Goal: Book appointment/travel/reservation

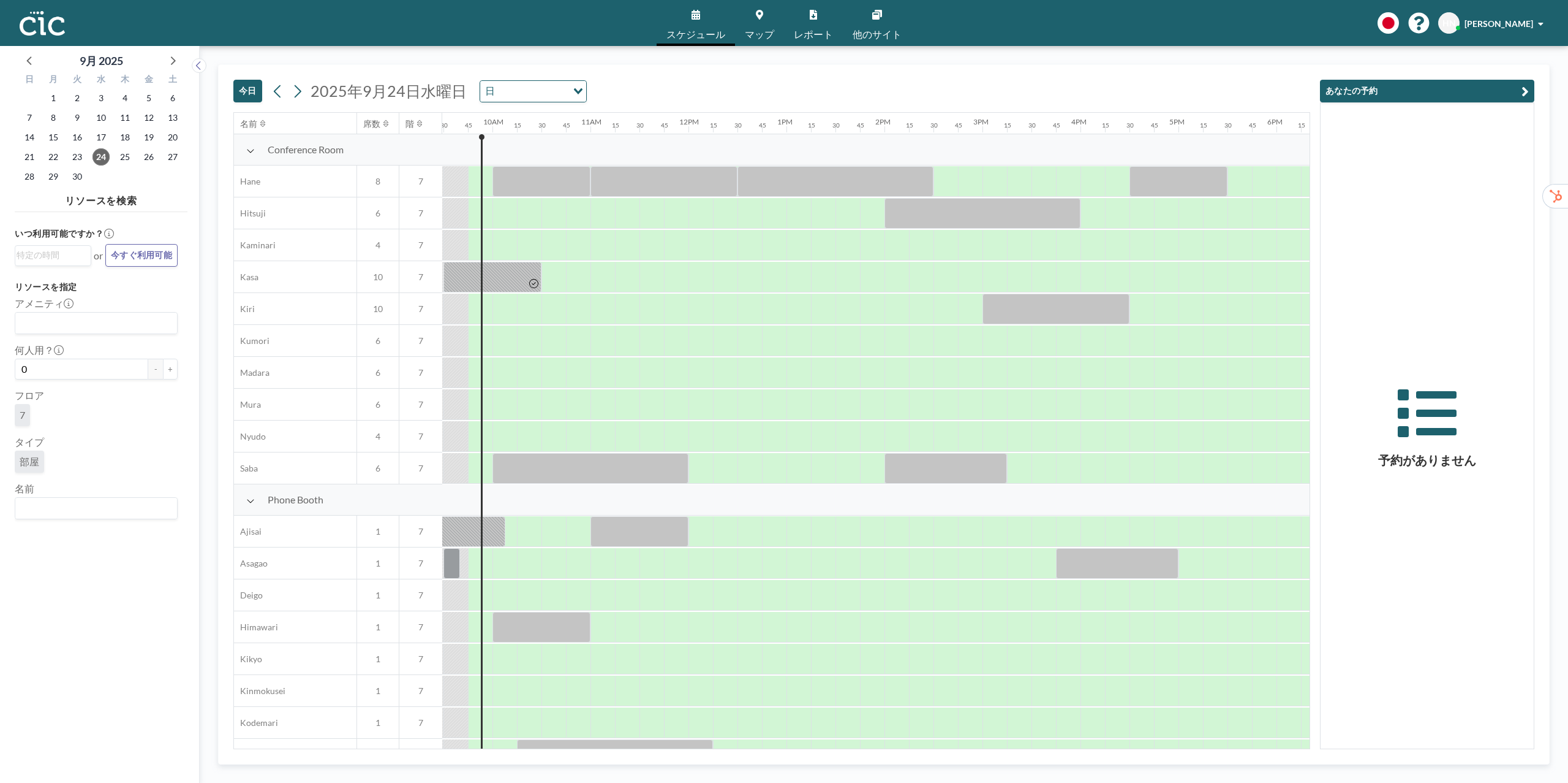
scroll to position [0, 931]
click at [111, 505] on input "Search for option" at bounding box center [94, 508] width 154 height 16
drag, startPoint x: 94, startPoint y: 494, endPoint x: 71, endPoint y: 485, distance: 24.7
click at [71, 485] on li "Ajisai" at bounding box center [95, 487] width 160 height 18
type input "Ajisa"
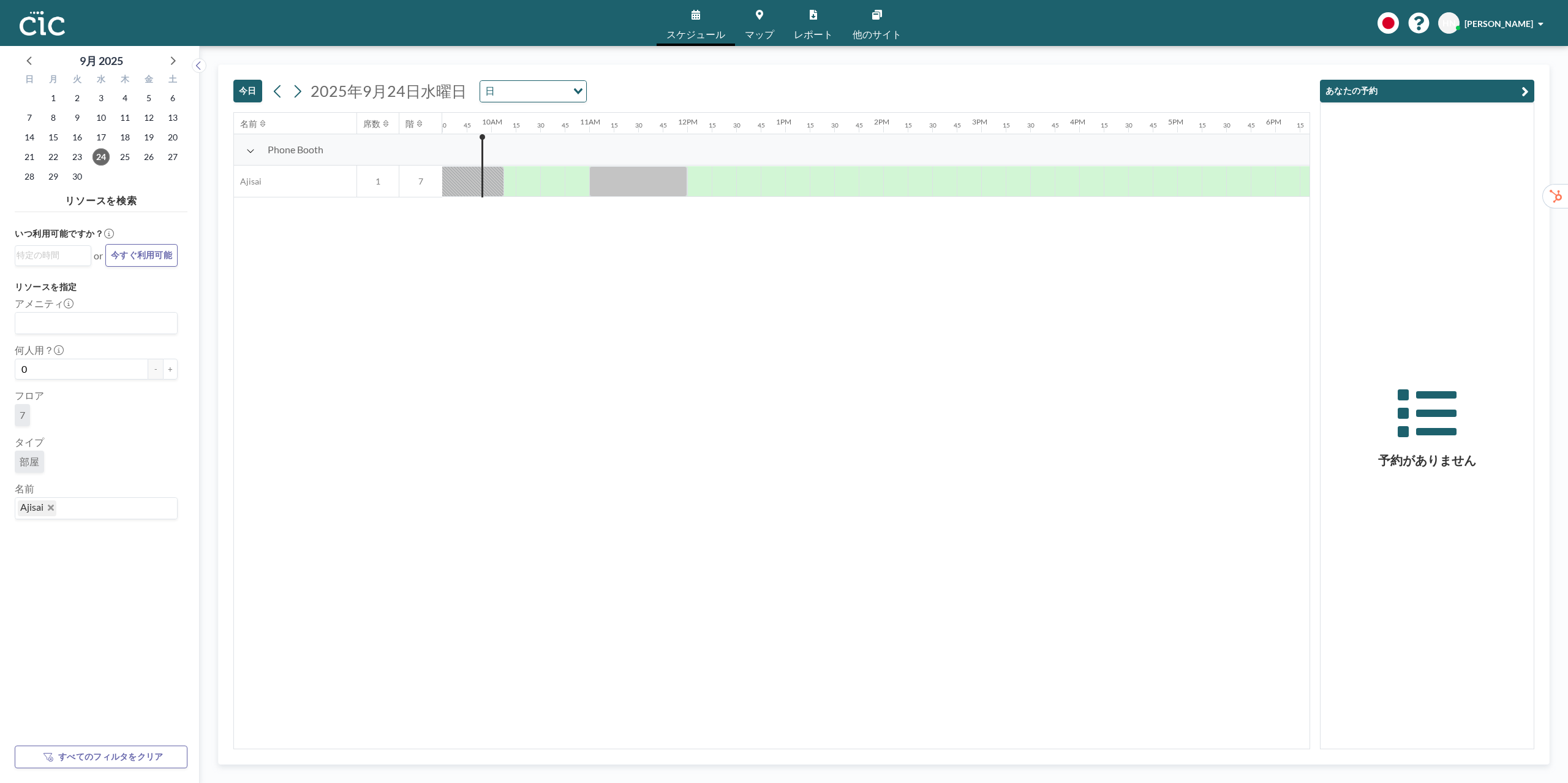
click at [103, 513] on input "Search for option" at bounding box center [113, 508] width 112 height 16
click at [53, 512] on span "Ajisai" at bounding box center [36, 508] width 38 height 16
click at [98, 506] on input "Search for option" at bounding box center [113, 508] width 112 height 16
click at [52, 516] on span "Ajisai" at bounding box center [36, 508] width 38 height 16
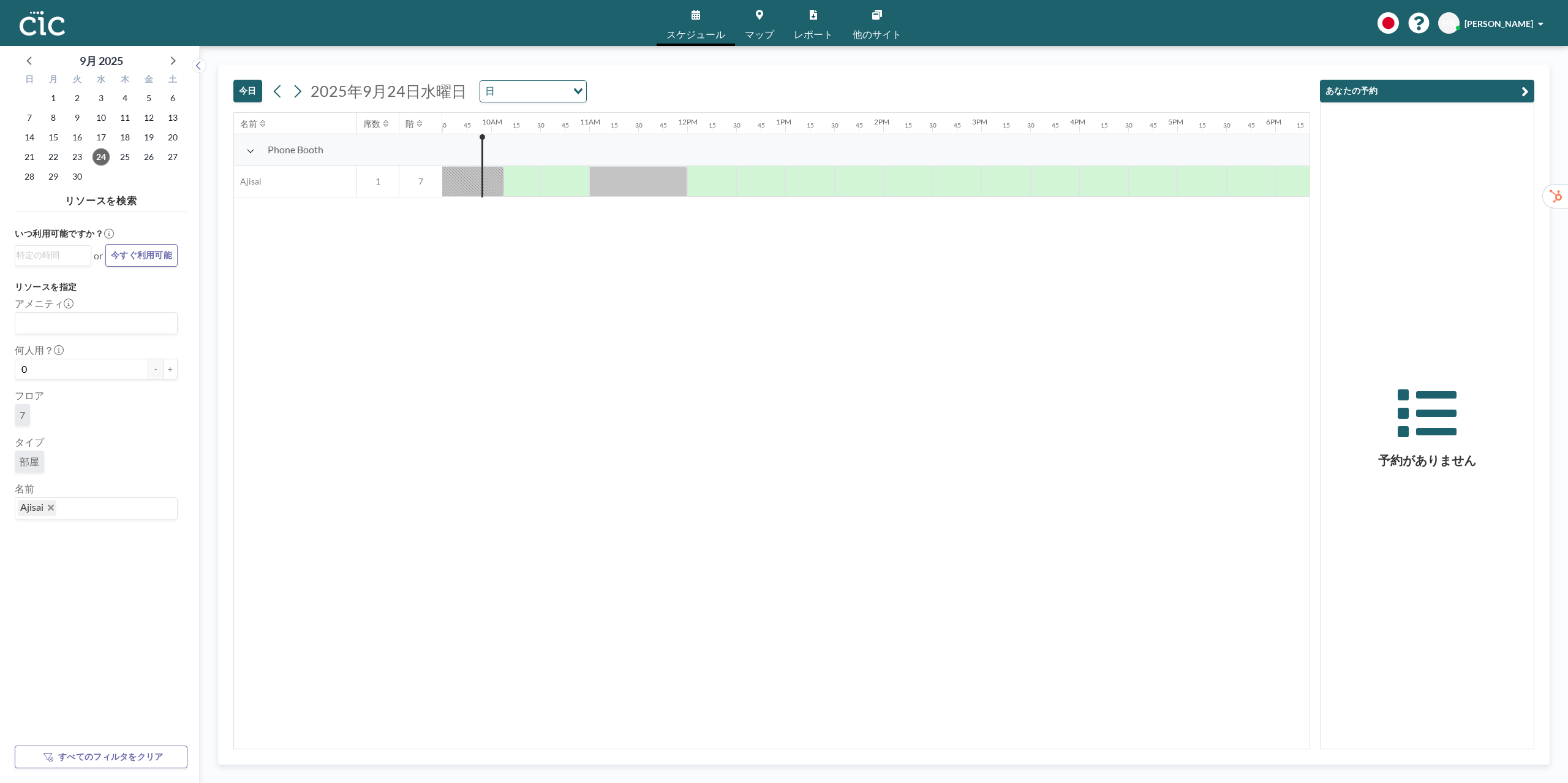
click at [52, 516] on span "Ajisai" at bounding box center [36, 508] width 38 height 16
click at [52, 510] on icon "Deselect Ajisai" at bounding box center [51, 507] width 6 height 6
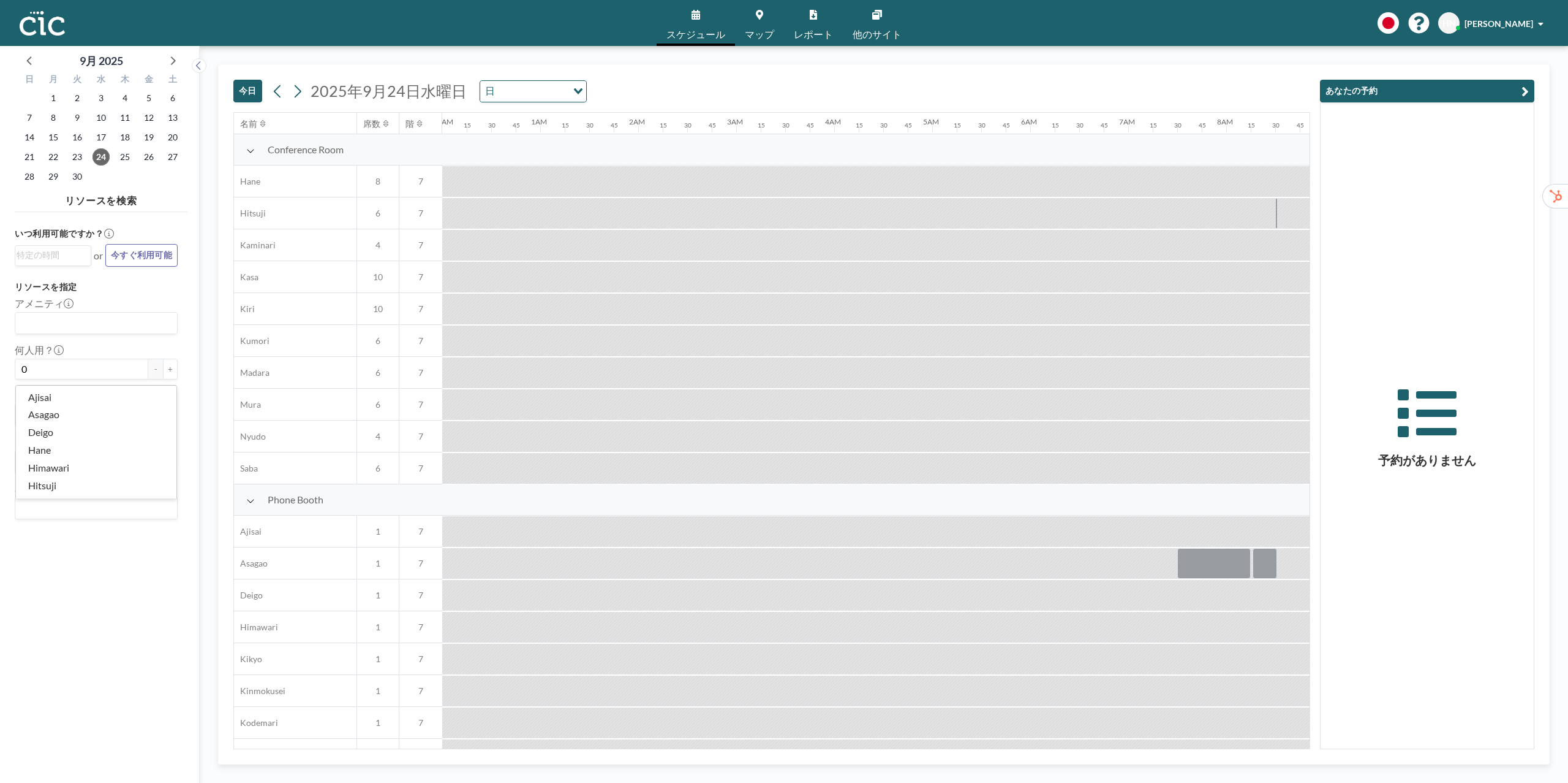
click at [52, 510] on input "Search for option" at bounding box center [94, 508] width 154 height 16
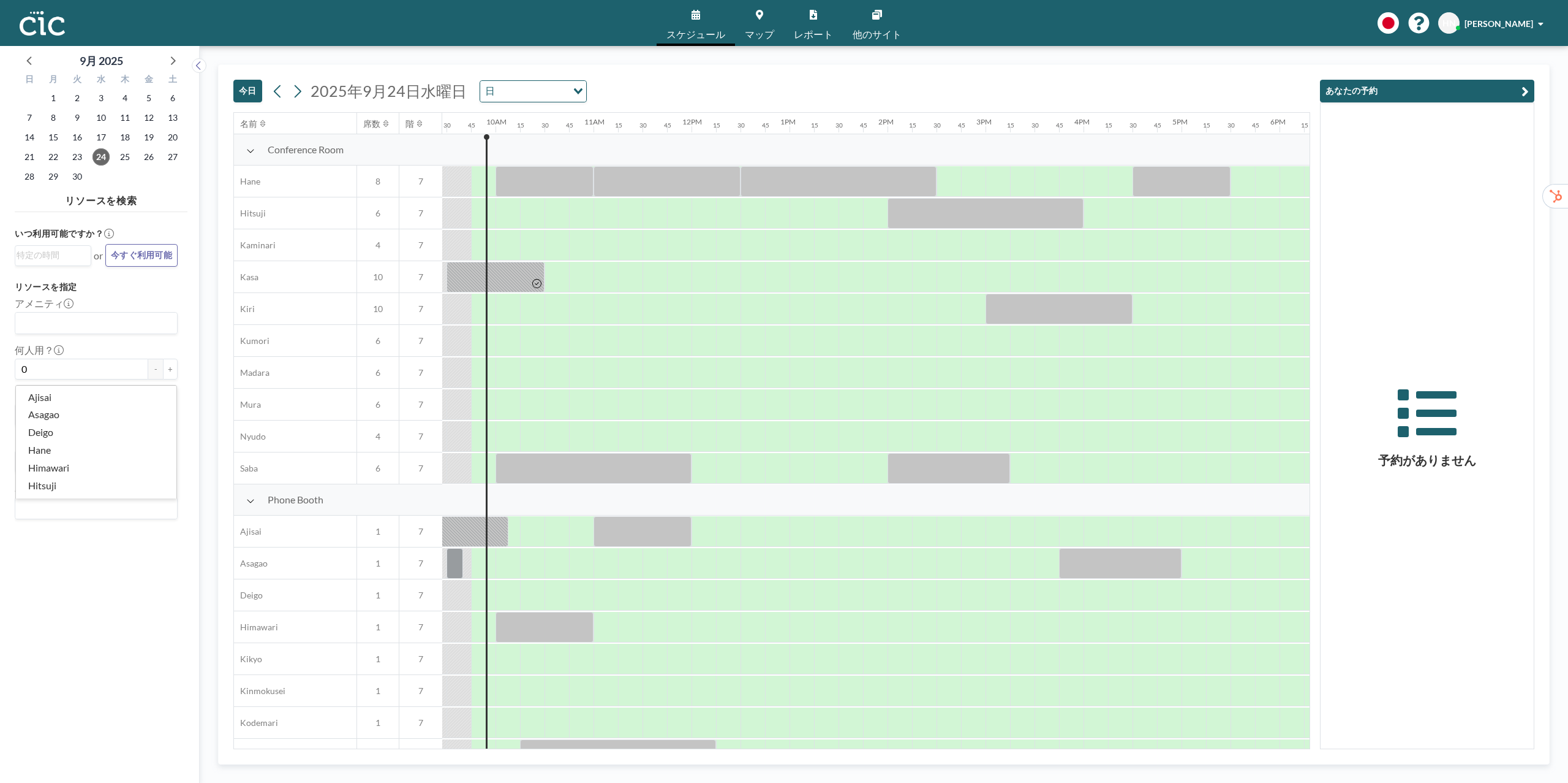
scroll to position [0, 931]
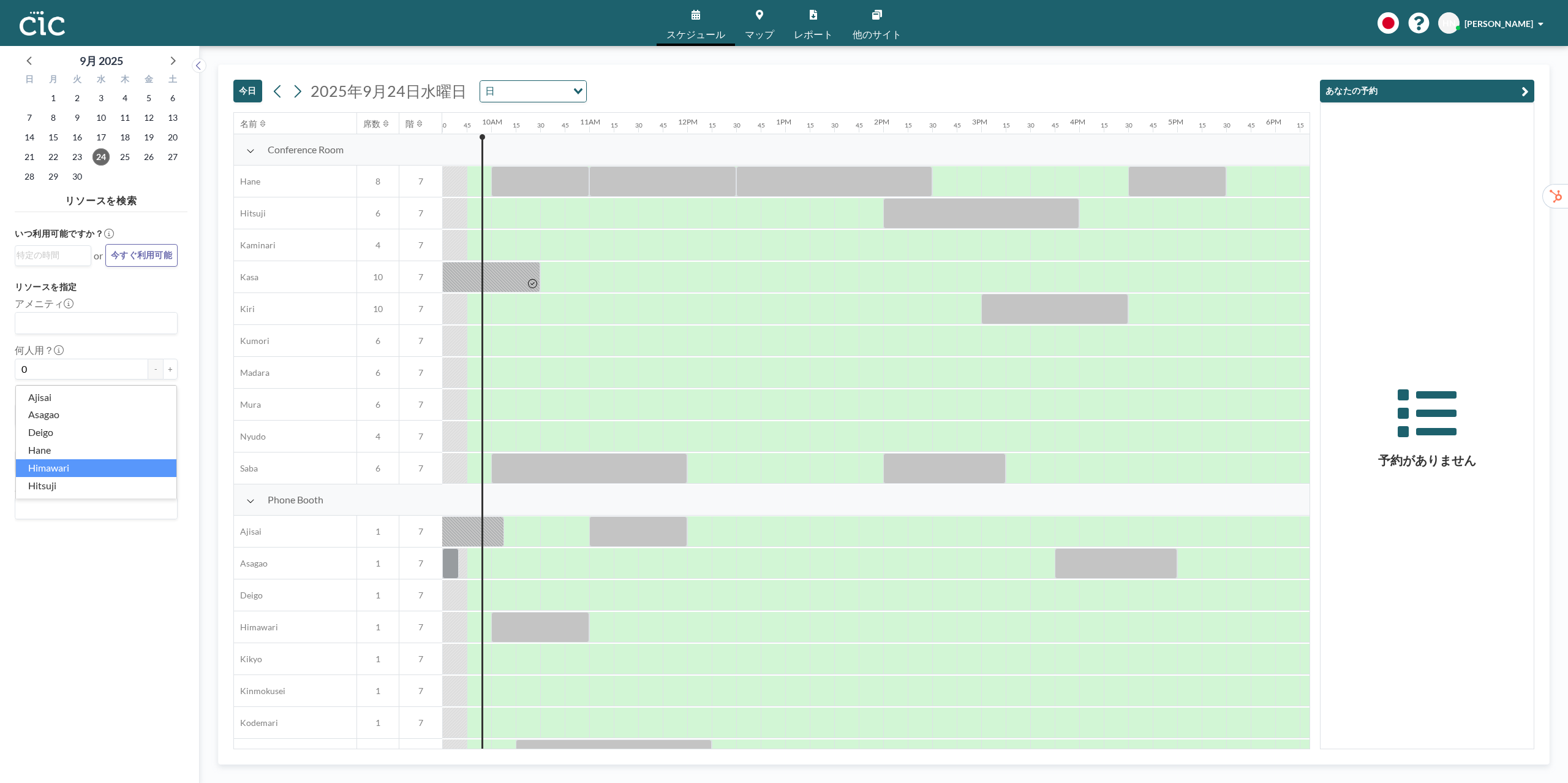
click at [67, 472] on li "Himawari" at bounding box center [95, 468] width 160 height 18
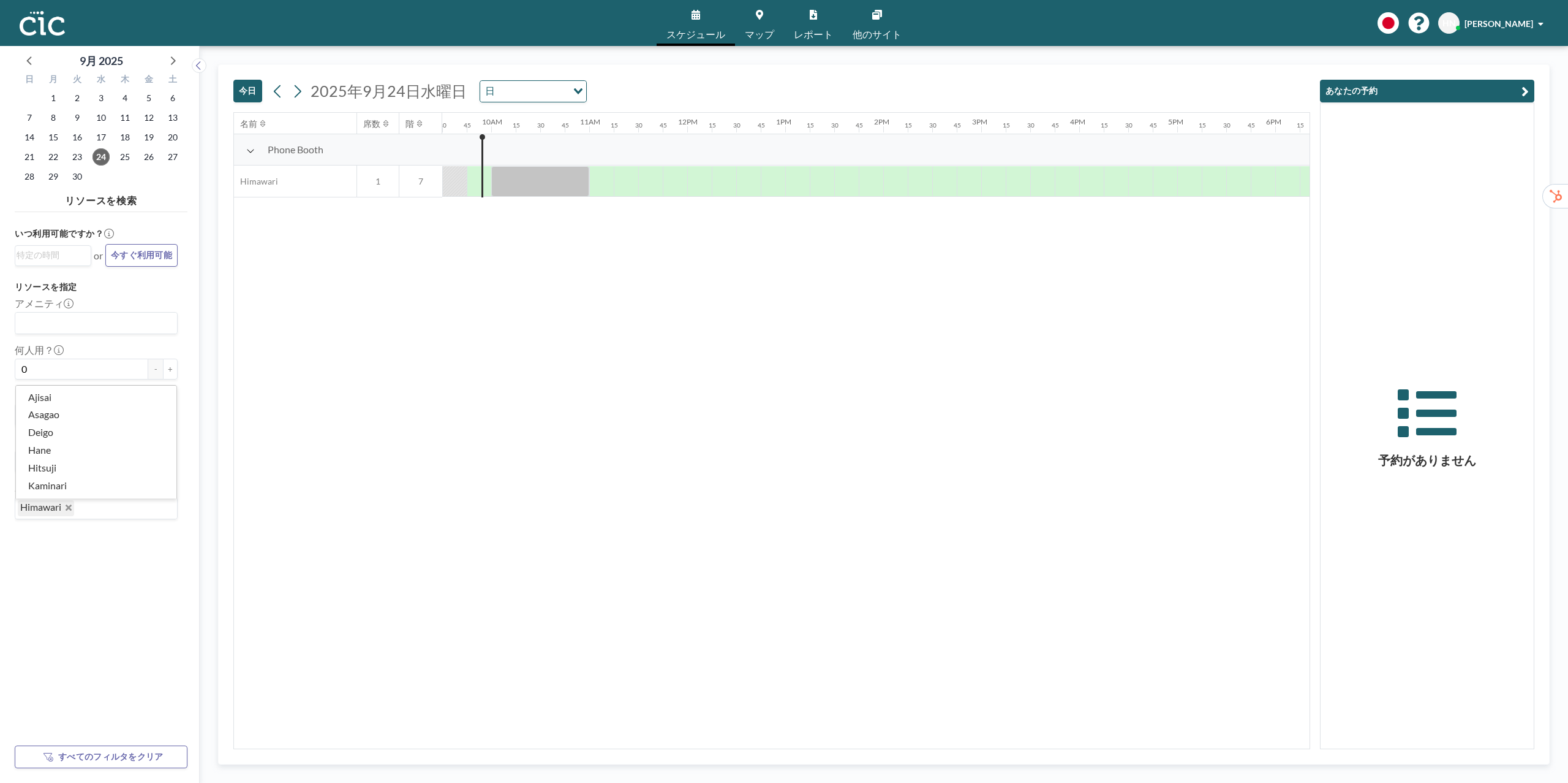
click at [80, 512] on input "Search for option" at bounding box center [123, 508] width 94 height 16
drag, startPoint x: 80, startPoint y: 512, endPoint x: 26, endPoint y: 512, distance: 54.0
click at [26, 512] on div "Himawari" at bounding box center [94, 506] width 157 height 19
click at [130, 565] on div "いつ利用可能ですか？ Loading... or 今すぐ利用可能 リソースを指定 アメニティ Loading... 何人用？ 0 - + フロア 7 タイプ …" at bounding box center [100, 476] width 172 height 518
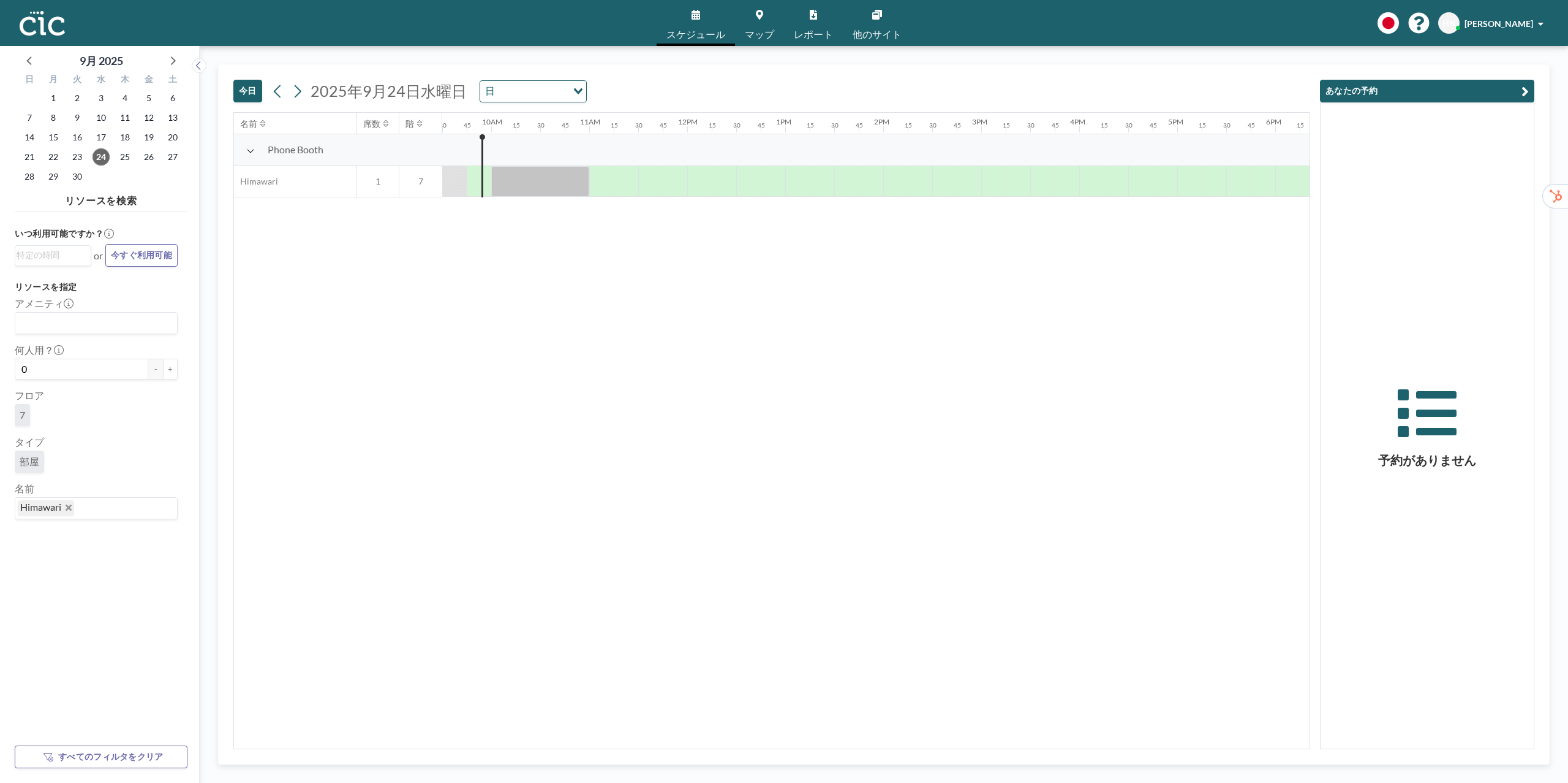
click at [649, 94] on div "今日 2025年9月24日水曜日 日 Loading..." at bounding box center [772, 89] width 1077 height 47
click at [67, 510] on icon "Deselect Himawari" at bounding box center [69, 507] width 6 height 6
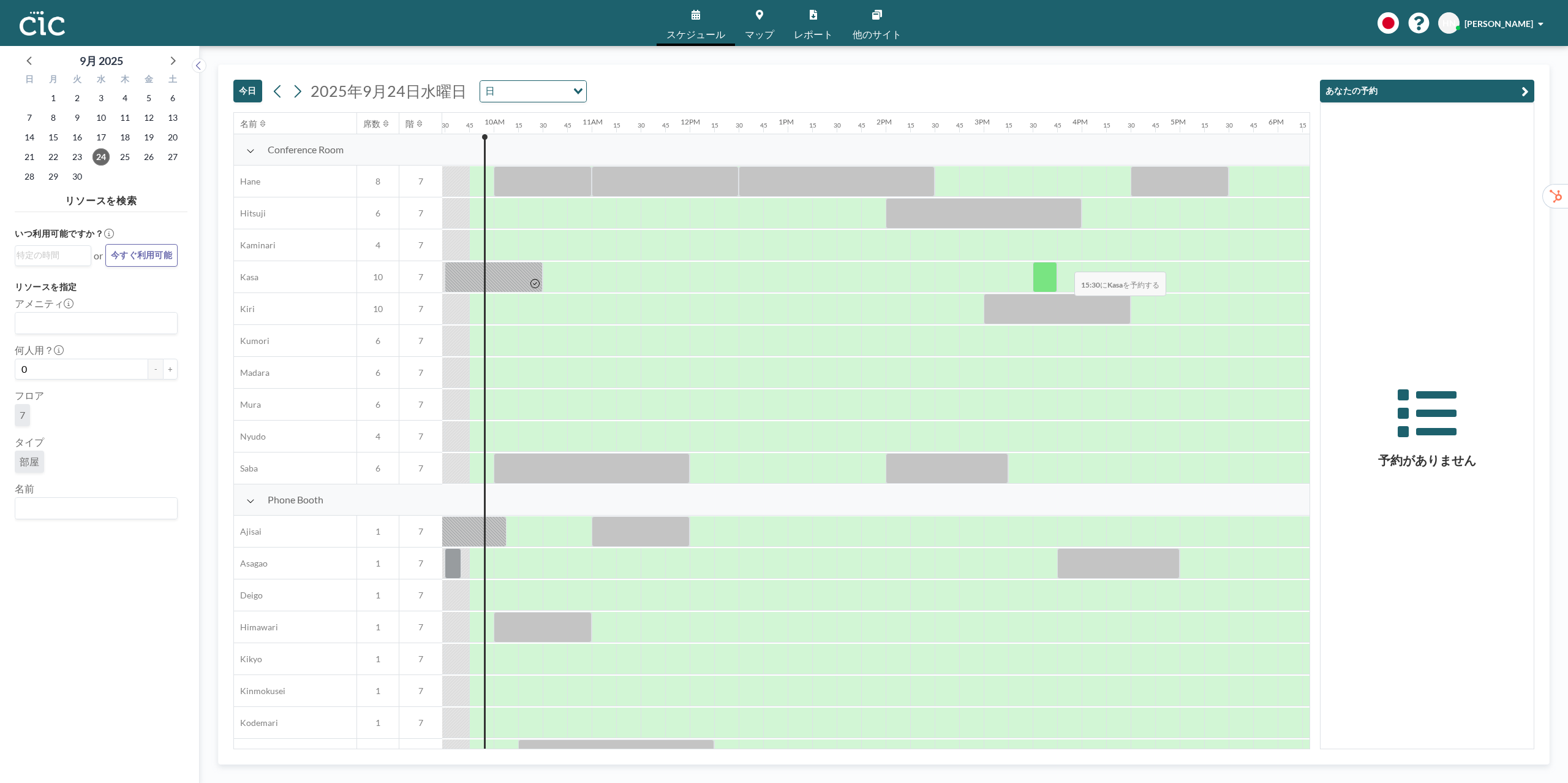
scroll to position [0, 931]
click at [1538, 325] on div "今日 2025年9月24日水曜日 日 Loading... 名前 席数 階 12AM 15 30 45 1AM 15 30 45 2AM 15 30 45 3…" at bounding box center [884, 414] width 1332 height 700
click at [496, 564] on div at bounding box center [503, 562] width 25 height 31
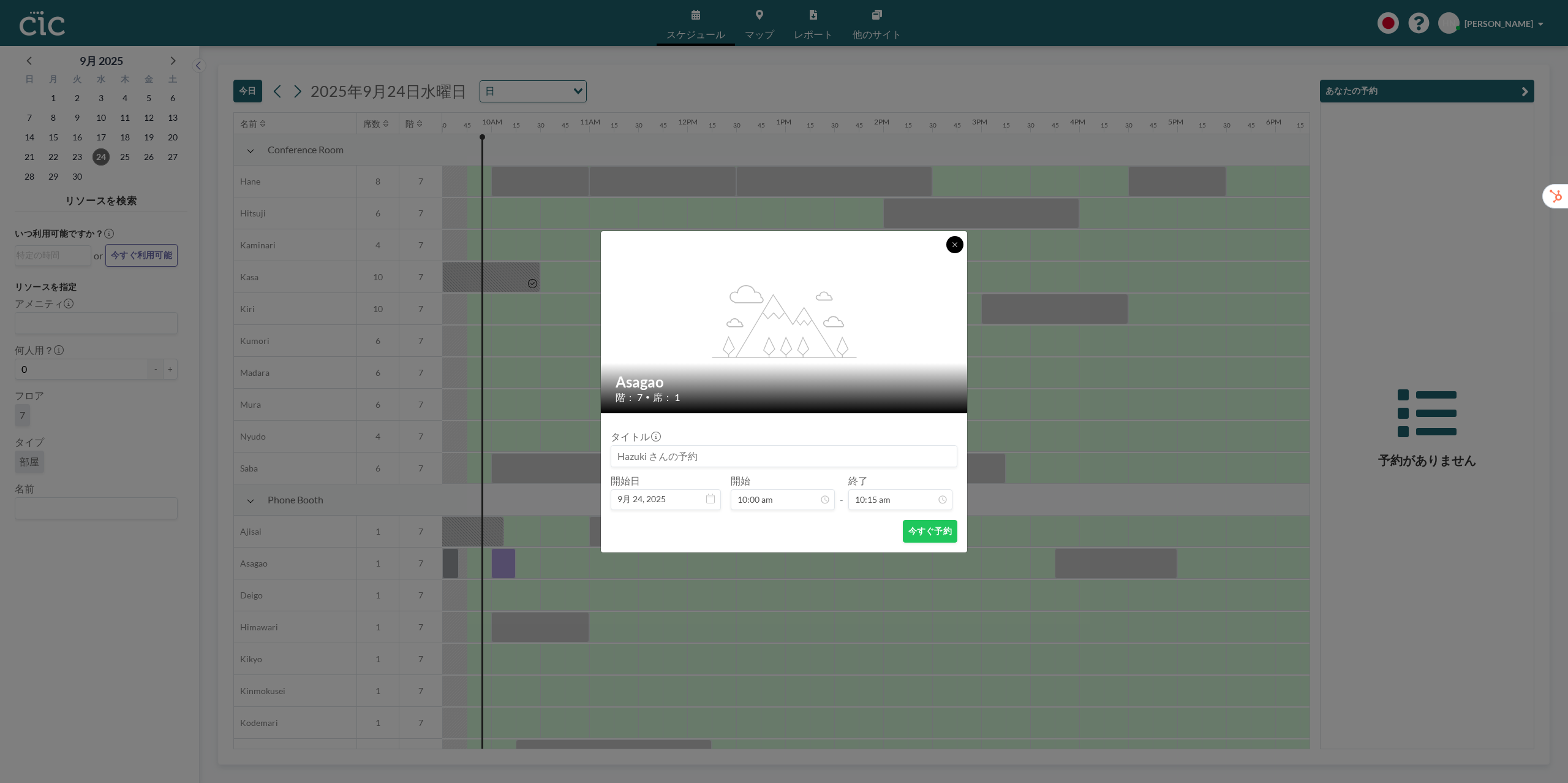
click at [958, 237] on button at bounding box center [954, 244] width 17 height 17
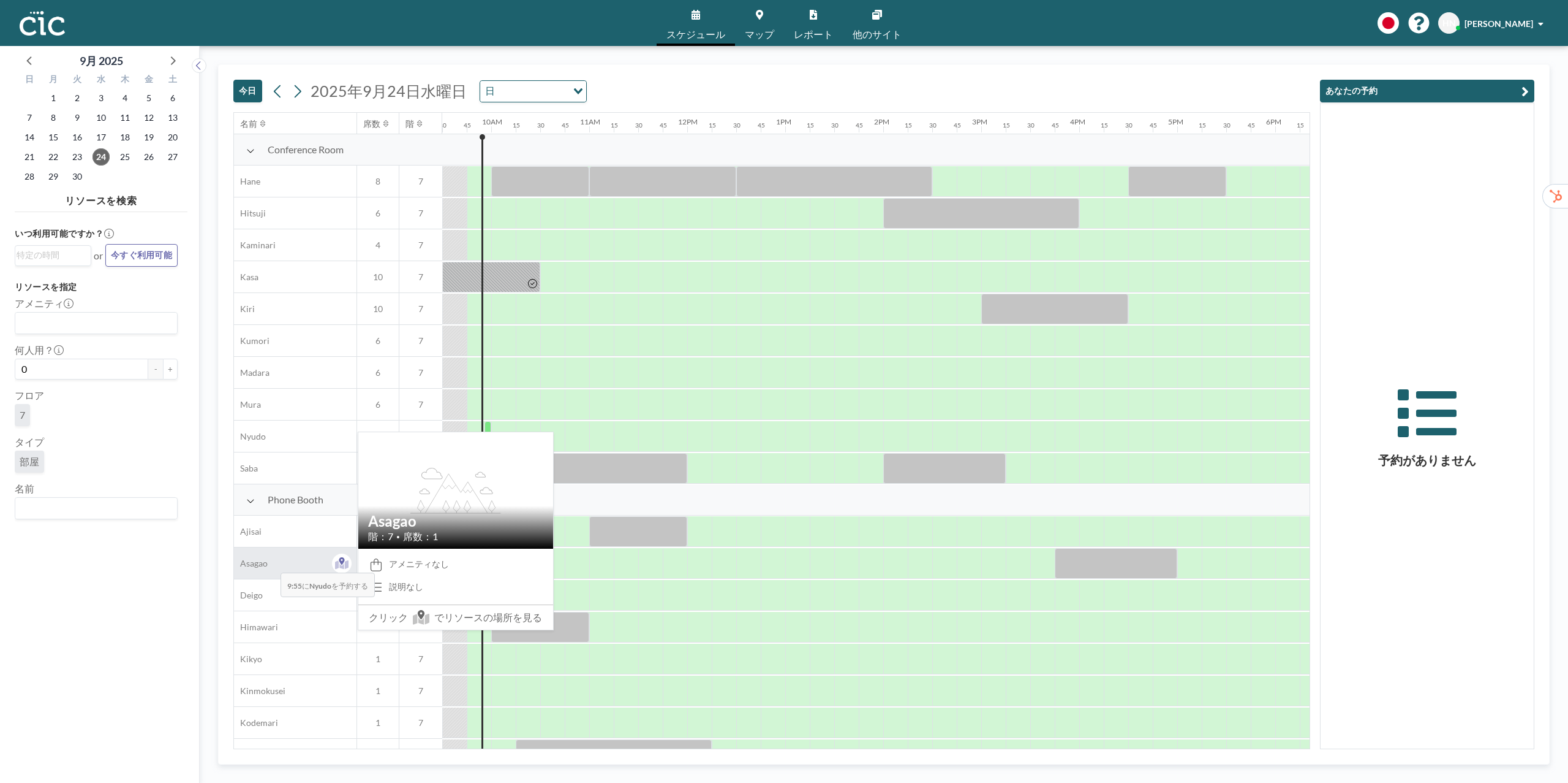
click at [271, 564] on div "Asagao" at bounding box center [295, 563] width 122 height 32
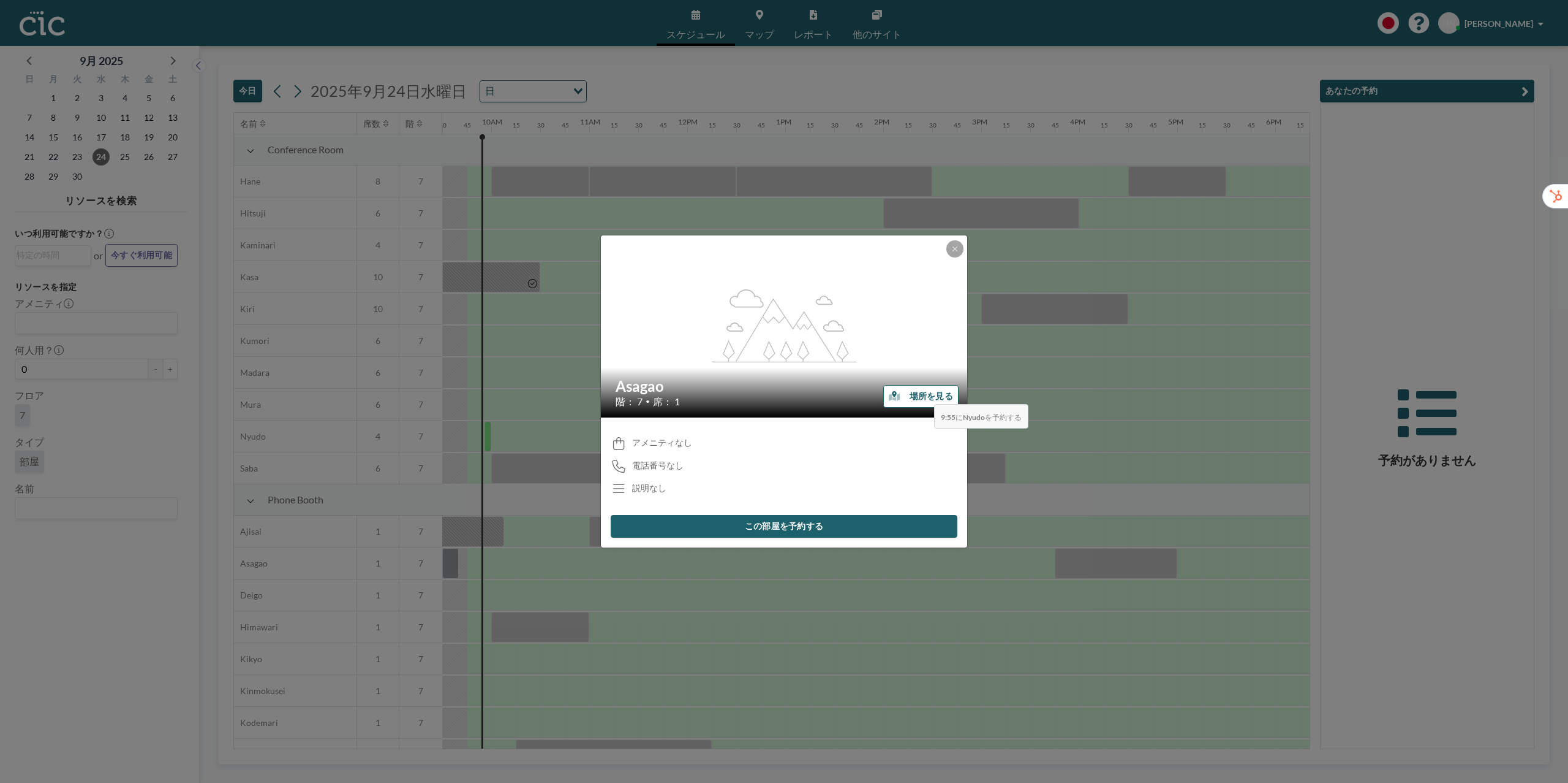
click at [924, 394] on button "場所を見る" at bounding box center [920, 396] width 76 height 23
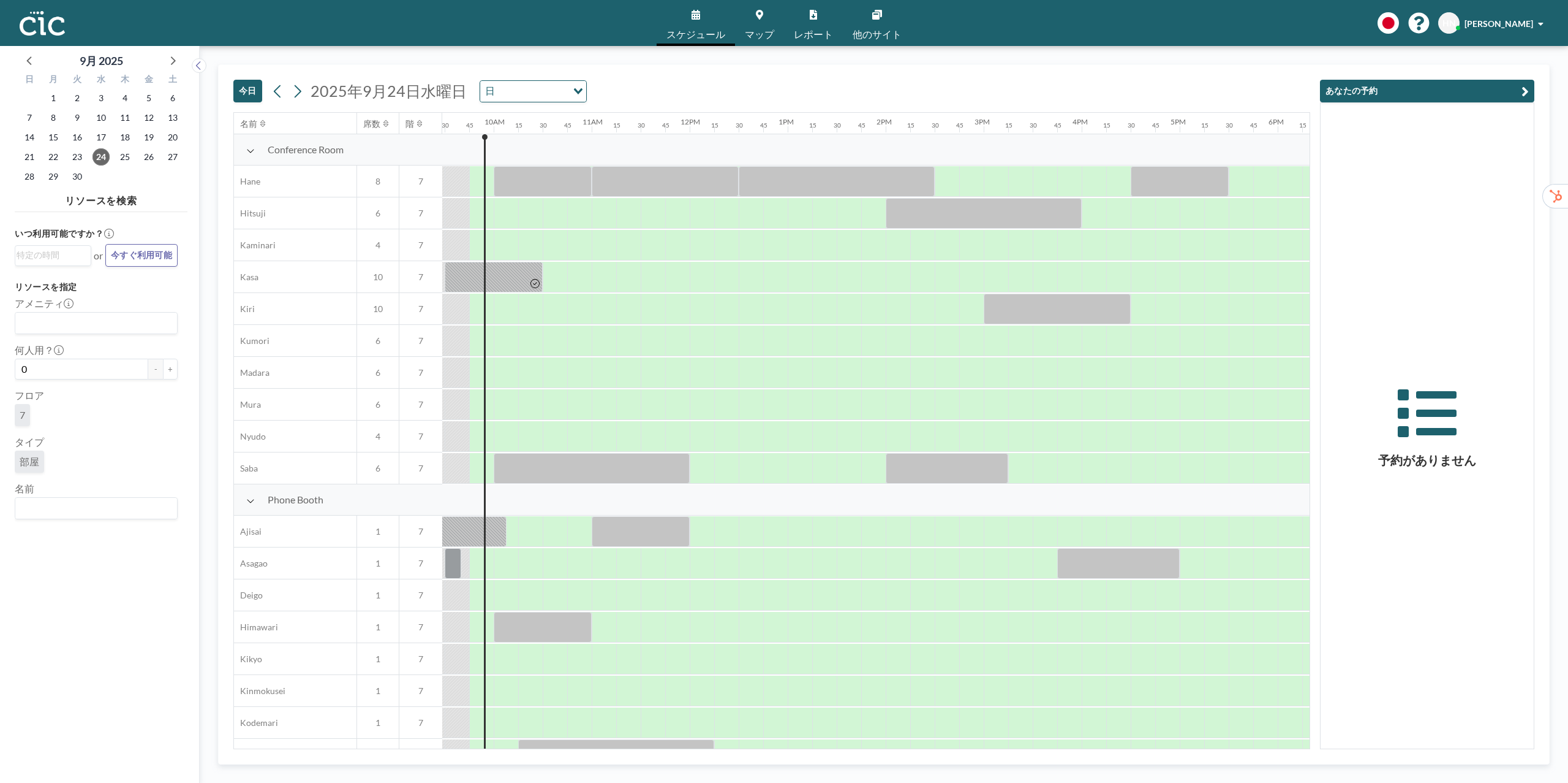
scroll to position [0, 931]
click at [498, 568] on div at bounding box center [503, 562] width 25 height 31
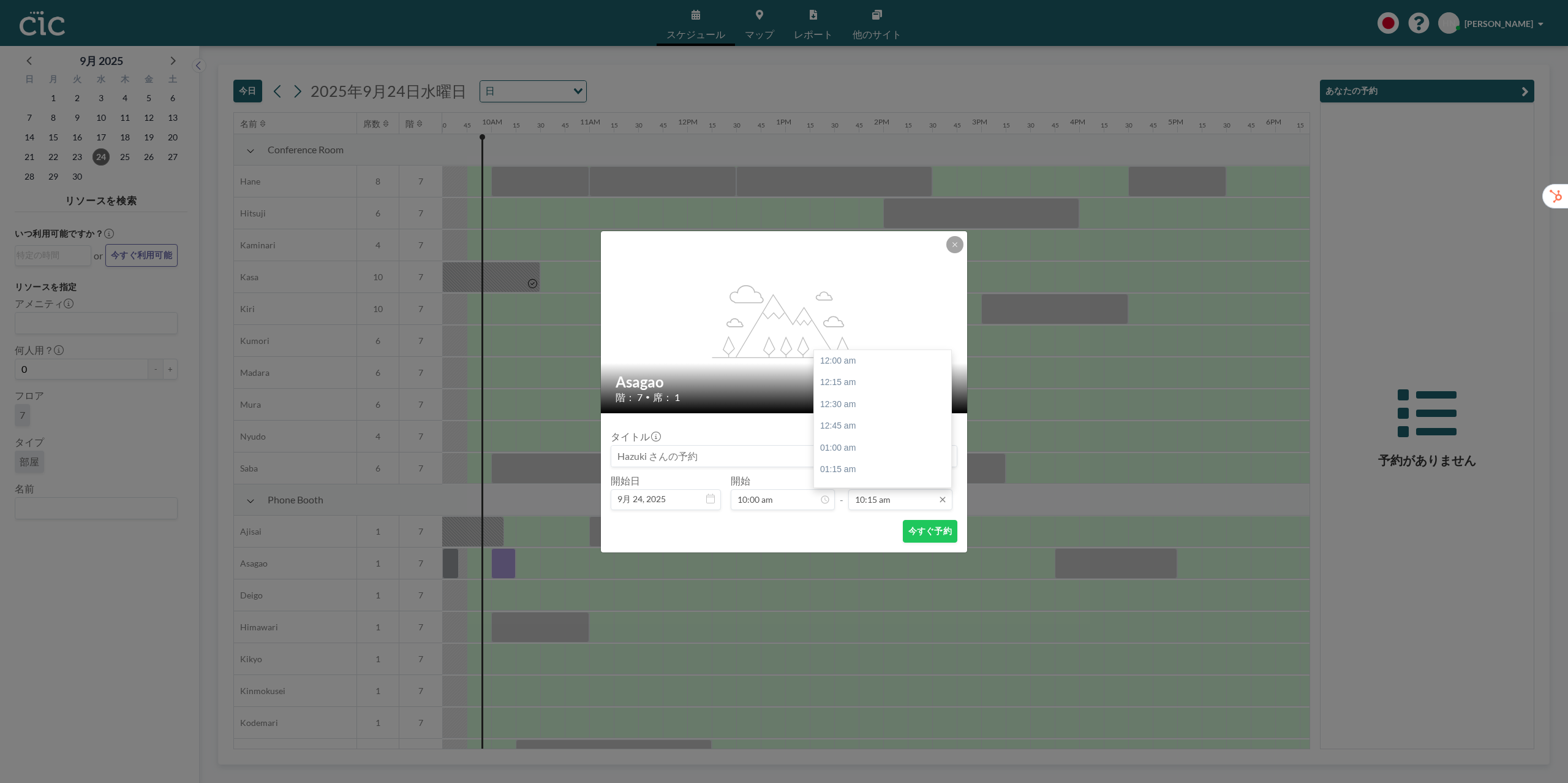
scroll to position [893, 0]
click at [906, 496] on input "10:15 am" at bounding box center [901, 499] width 104 height 21
click at [886, 403] on div "10:45 am" at bounding box center [882, 405] width 137 height 22
type input "10:45 am"
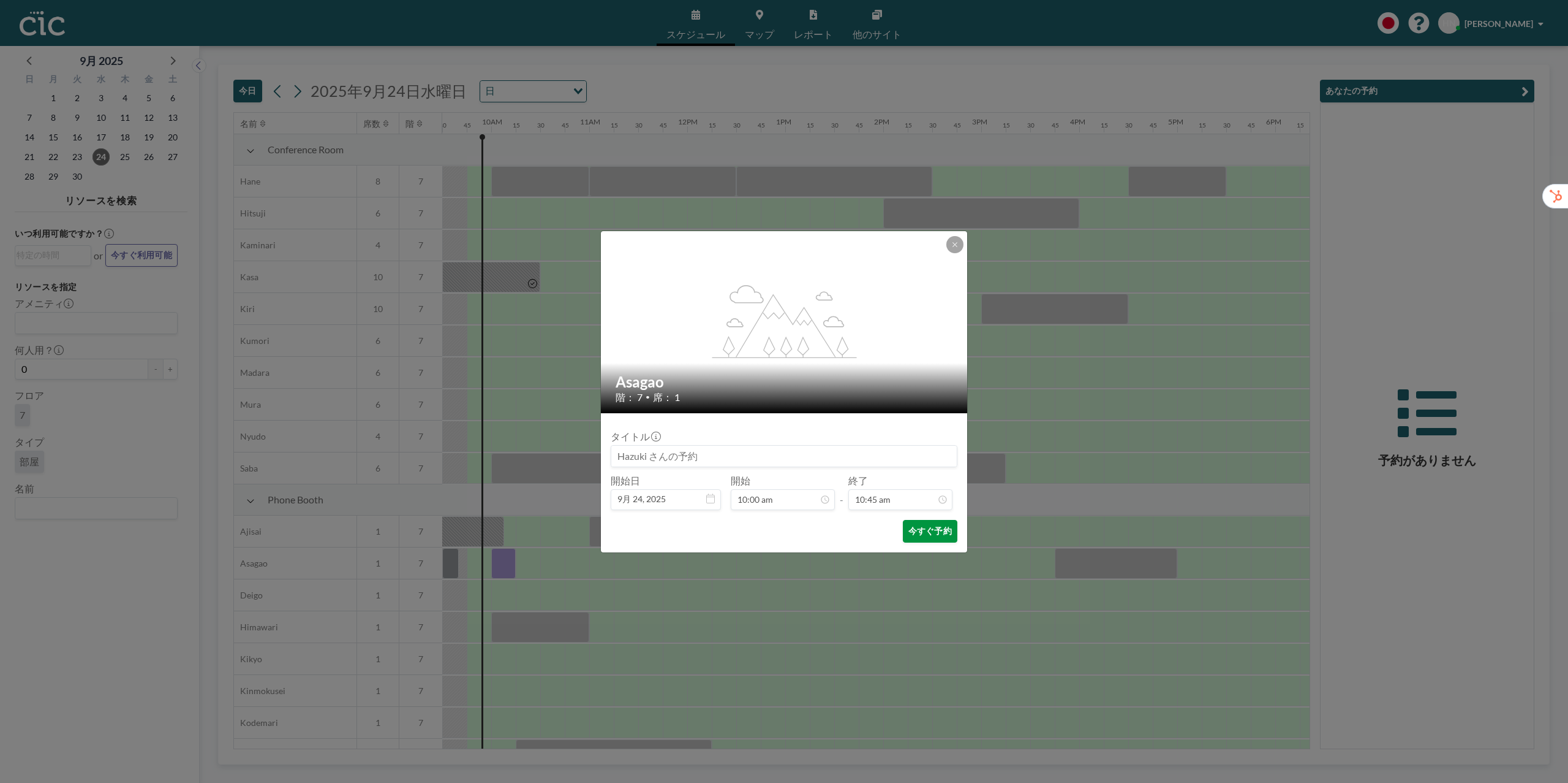
click at [912, 523] on button "今すぐ予約" at bounding box center [929, 531] width 54 height 23
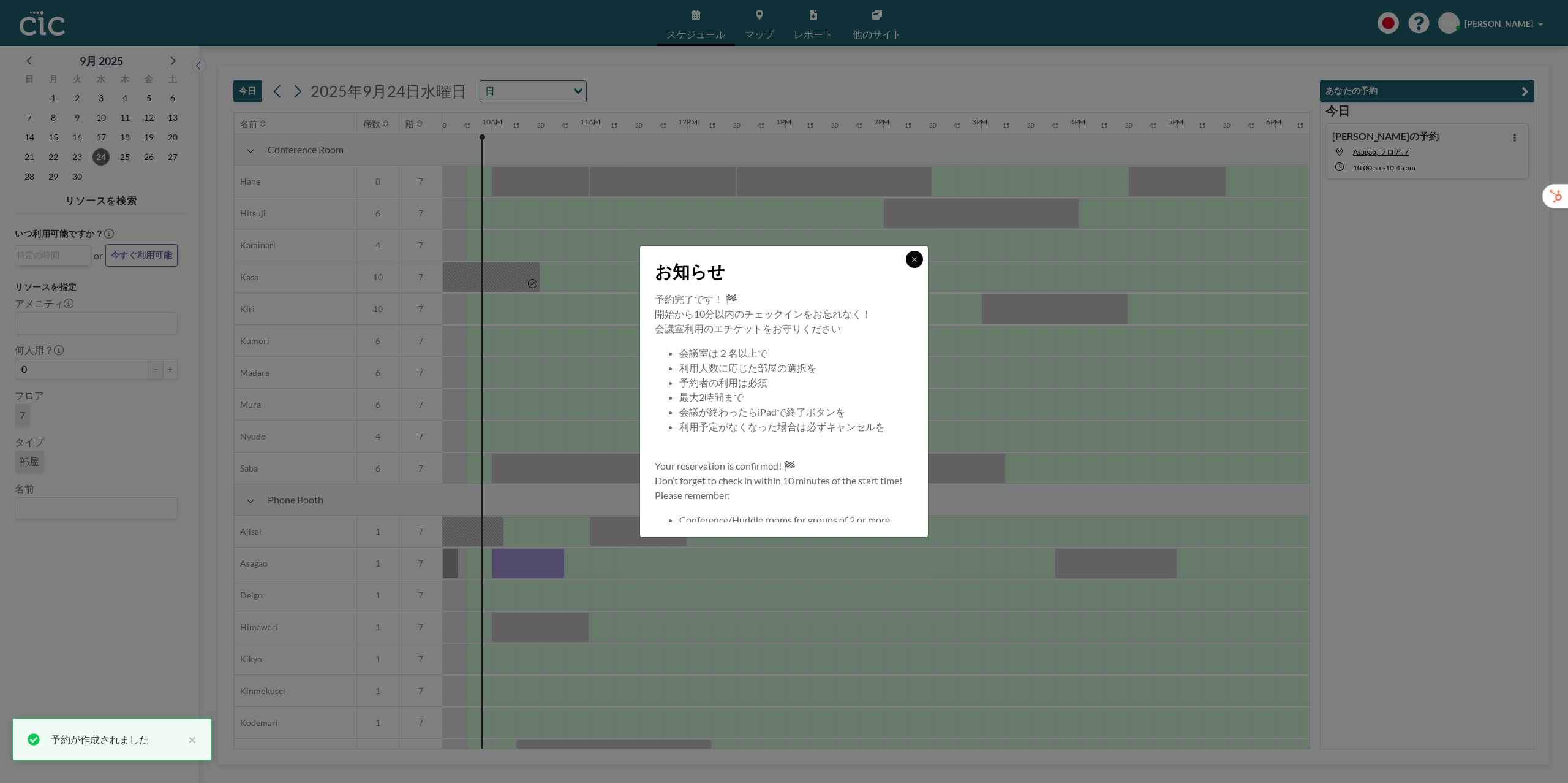
click at [918, 257] on icon at bounding box center [913, 258] width 7 height 7
